Goal: Find specific page/section: Find specific page/section

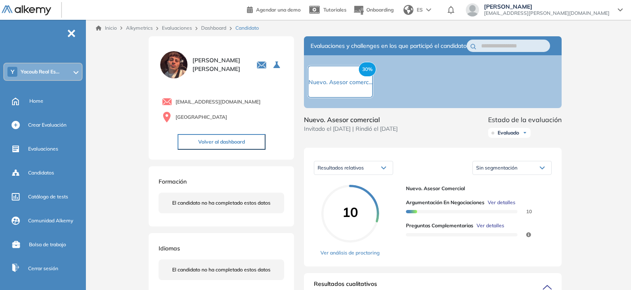
scroll to position [738, 0]
click at [125, 26] on div "Alkymetrics" at bounding box center [141, 27] width 36 height 7
click at [113, 26] on link "Inicio" at bounding box center [106, 27] width 21 height 7
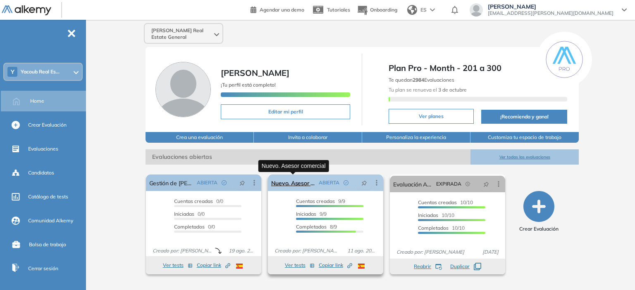
click at [309, 185] on link "Nuevo. Asesor comercial" at bounding box center [293, 183] width 44 height 17
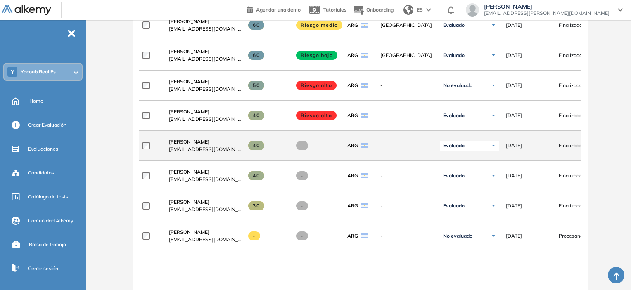
scroll to position [331, 0]
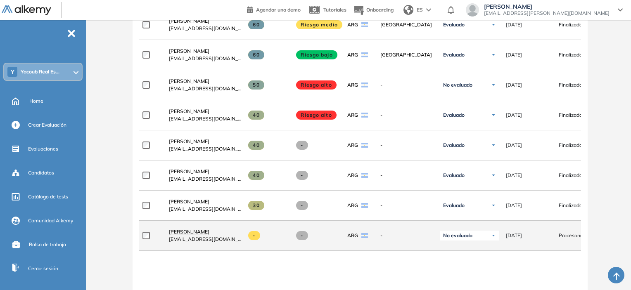
click at [178, 234] on span "[PERSON_NAME]" at bounding box center [189, 232] width 40 height 6
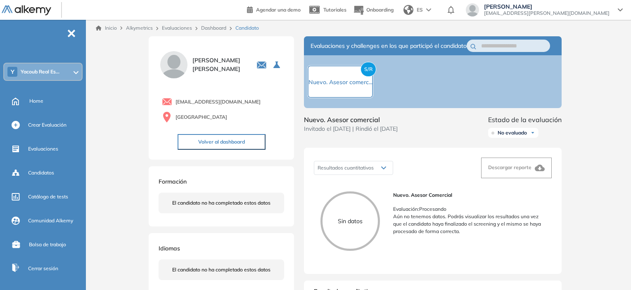
click at [113, 32] on div "Inicio Alkymetrics Evaluaciones Dashboard Candidato" at bounding box center [360, 28] width 542 height 17
click at [111, 27] on link "Inicio" at bounding box center [106, 27] width 21 height 7
